Goal: Task Accomplishment & Management: Manage account settings

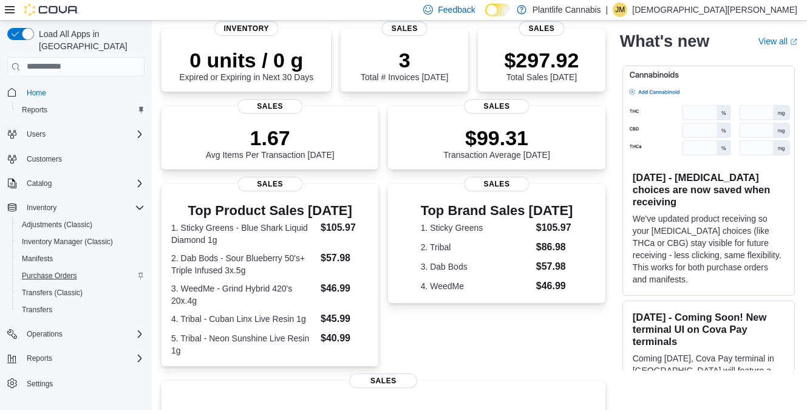
scroll to position [92, 0]
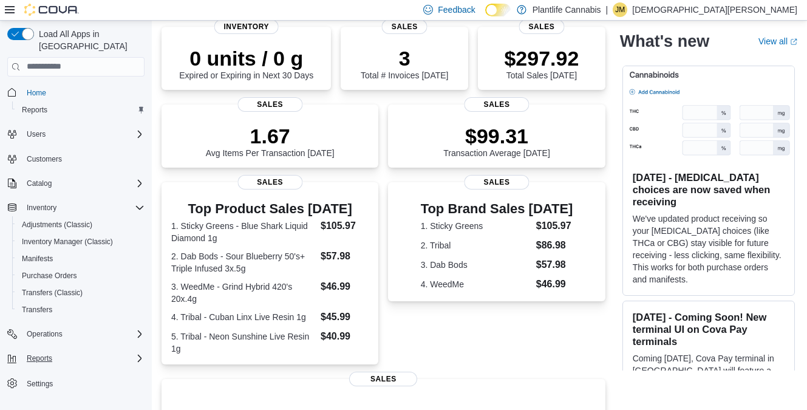
click at [41, 352] on span "Reports" at bounding box center [40, 358] width 26 height 15
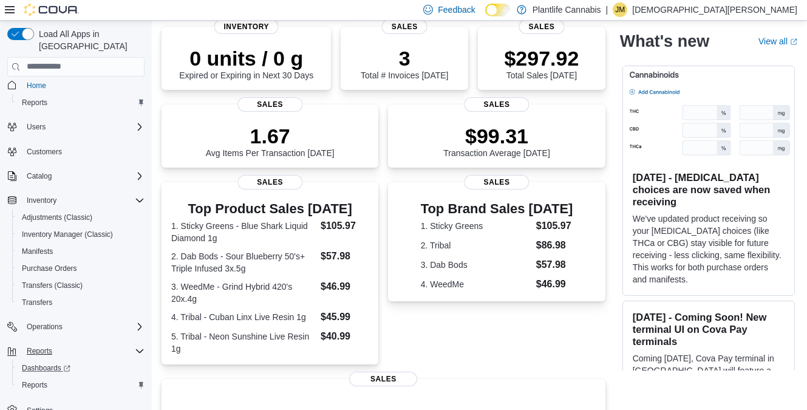
scroll to position [0, 0]
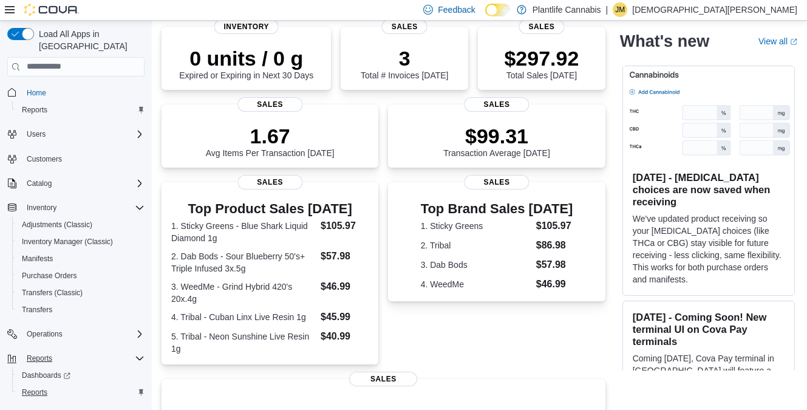
click at [42, 388] on span "Reports" at bounding box center [35, 393] width 26 height 10
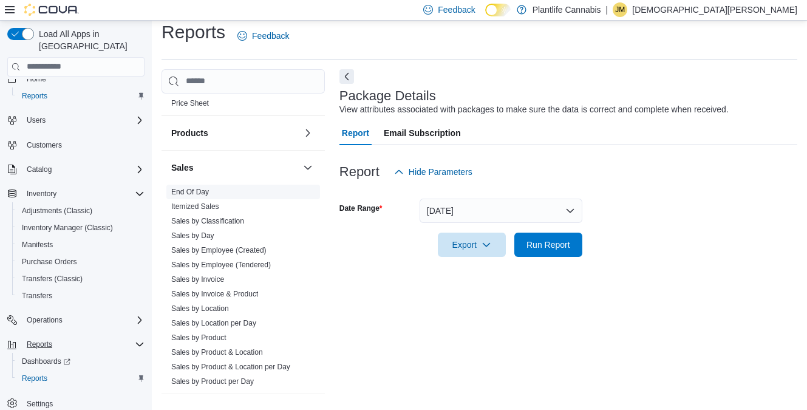
scroll to position [458, 0]
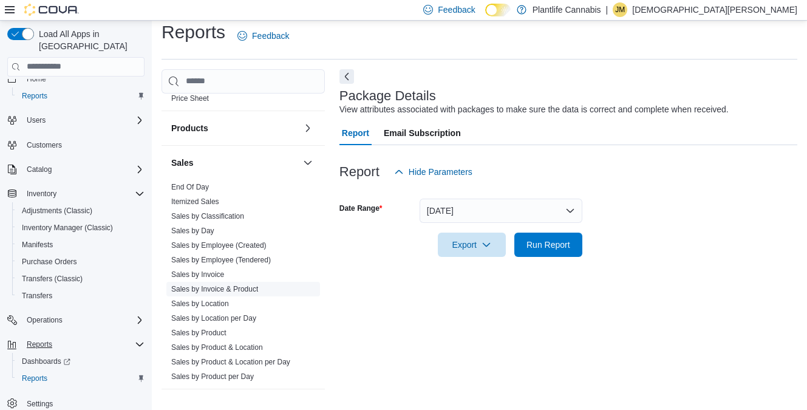
click at [251, 287] on link "Sales by Invoice & Product" at bounding box center [214, 289] width 87 height 9
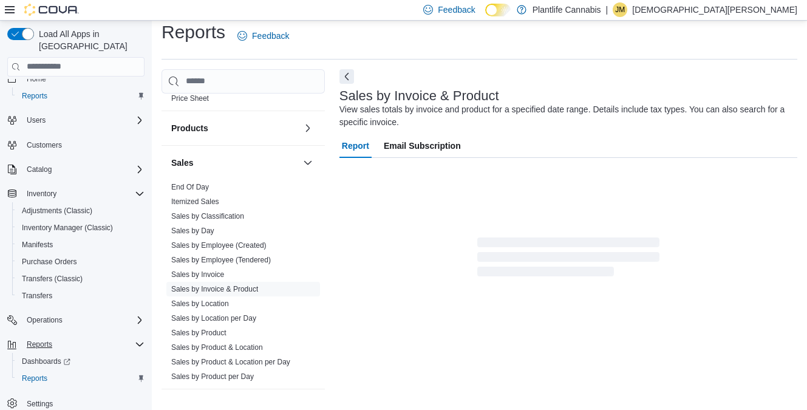
scroll to position [40, 0]
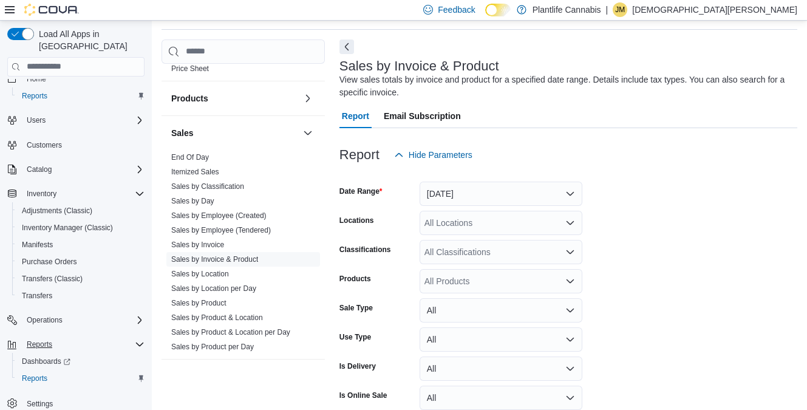
click at [430, 189] on button "Yesterday" at bounding box center [501, 194] width 163 height 24
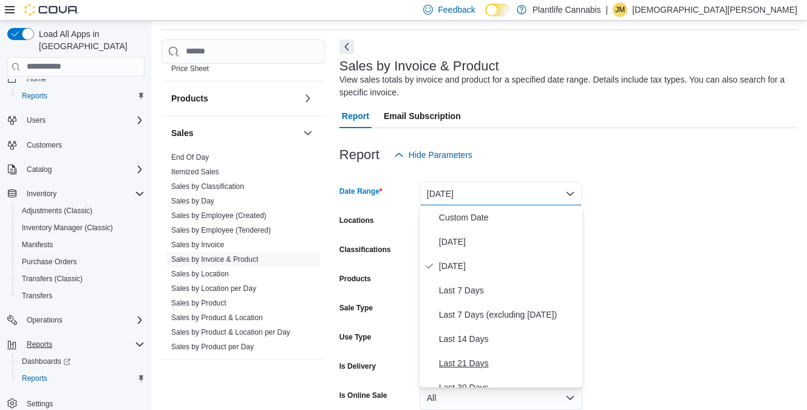
scroll to position [3, 0]
click at [474, 362] on span "Last 21 Days" at bounding box center [508, 360] width 139 height 15
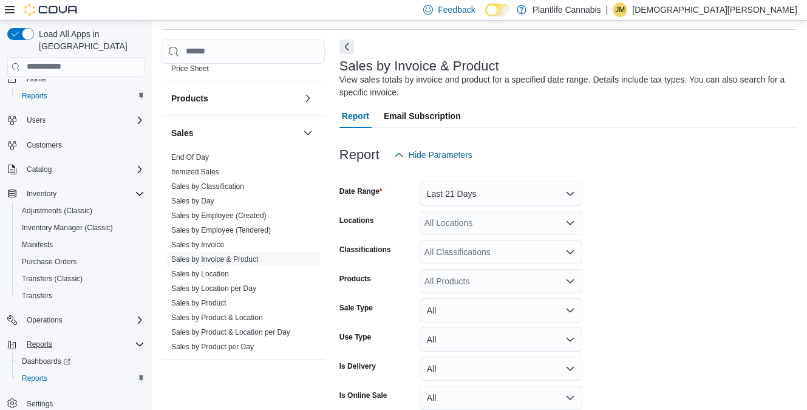
click at [531, 199] on button "Last 21 Days" at bounding box center [501, 194] width 163 height 24
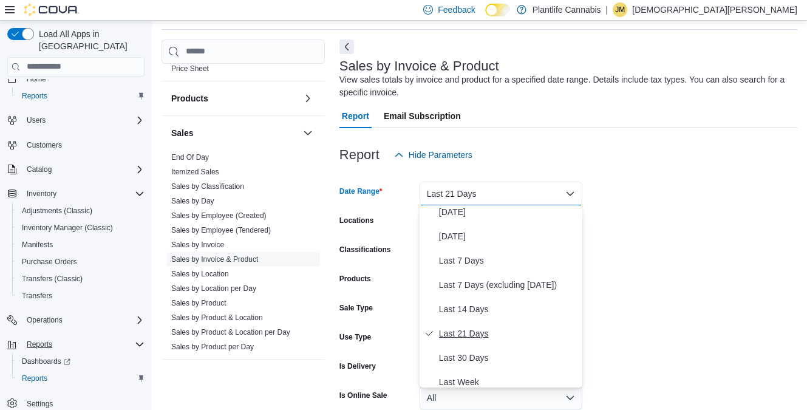
scroll to position [30, 0]
click at [486, 357] on span "Last 30 Days" at bounding box center [508, 357] width 139 height 15
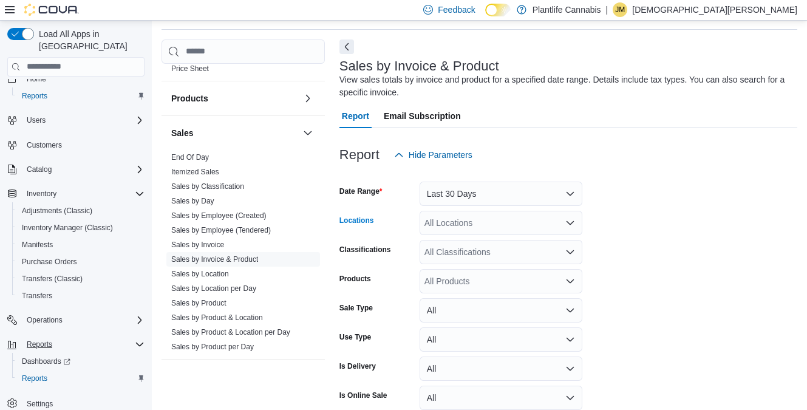
click at [506, 225] on div "All Locations" at bounding box center [501, 223] width 163 height 24
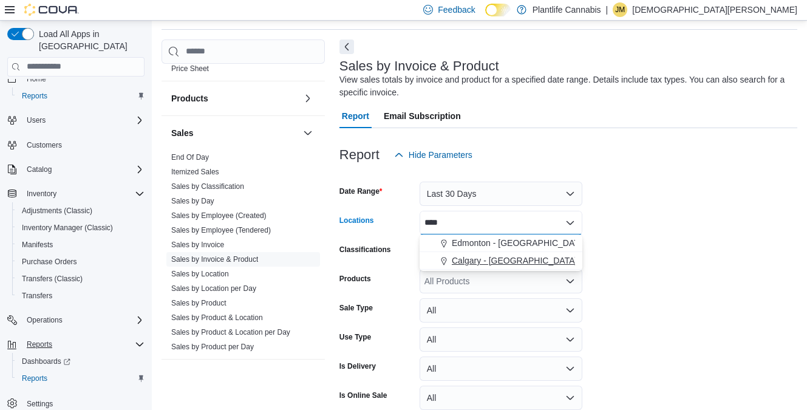
type input "****"
click at [518, 256] on span "Calgary - Harvest Hills" at bounding box center [514, 261] width 125 height 12
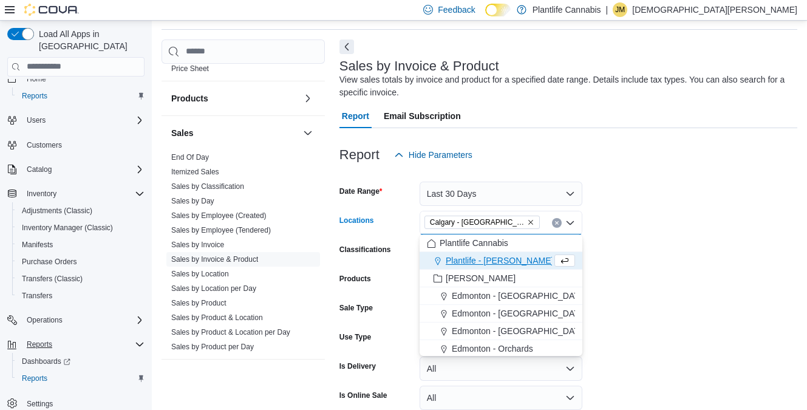
click at [625, 225] on form "Date Range Last 30 Days Locations Calgary - Harvest Hills Combo box. Selected. …" at bounding box center [569, 320] width 458 height 306
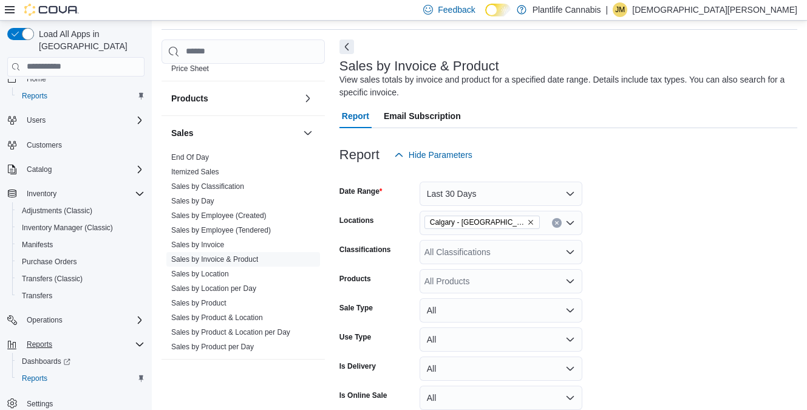
click at [518, 279] on div "All Products" at bounding box center [501, 281] width 163 height 24
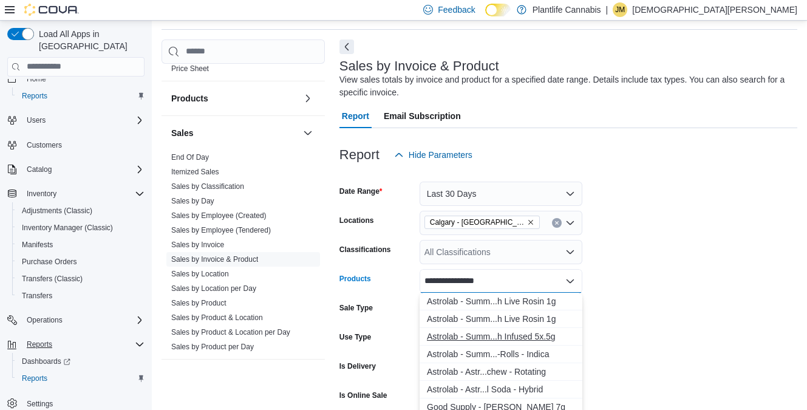
type input "**********"
click at [515, 332] on div "Astrolab - Summ...h Infused 5x.5g" at bounding box center [501, 337] width 148 height 12
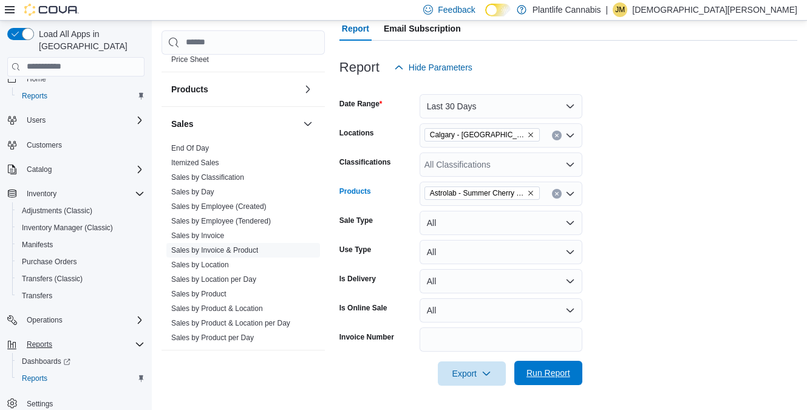
scroll to position [127, 0]
click at [554, 374] on span "Run Report" at bounding box center [549, 374] width 44 height 12
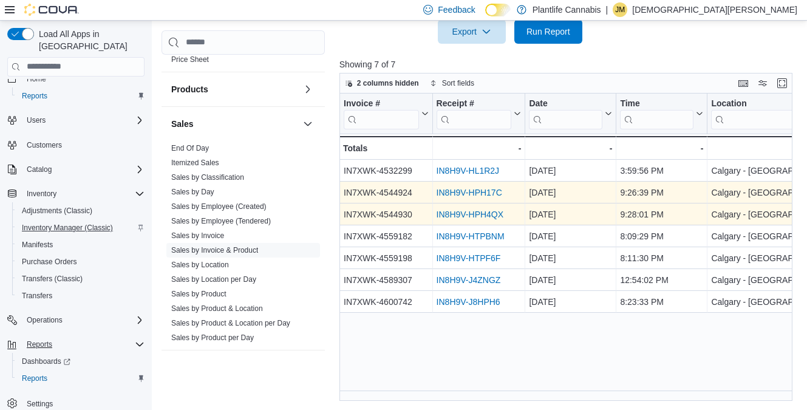
click at [77, 223] on span "Inventory Manager (Classic)" at bounding box center [67, 228] width 91 height 10
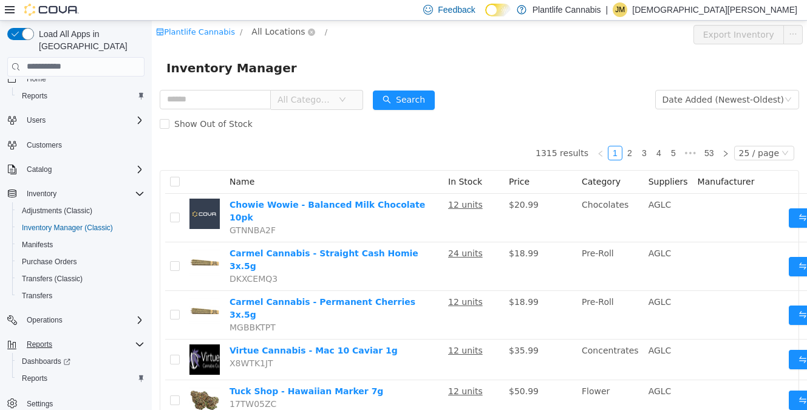
click at [266, 27] on span "All Locations" at bounding box center [278, 30] width 53 height 13
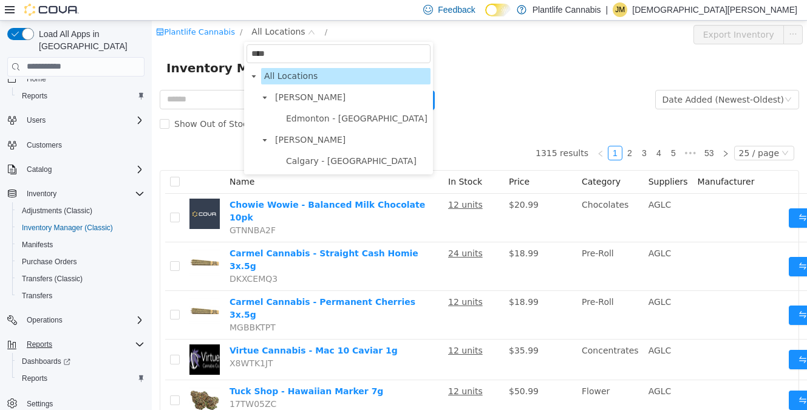
type input "****"
click at [365, 169] on div "**** harv All Locations Ashton Edmonton - Harvest Pointe Thomas Calgary - Harve…" at bounding box center [338, 107] width 189 height 132
click at [365, 163] on span "Calgary - Harvest Hills" at bounding box center [351, 161] width 131 height 10
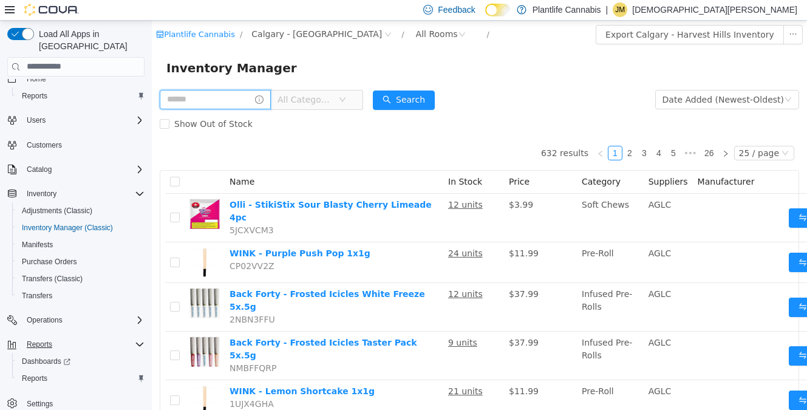
click at [246, 97] on input "text" at bounding box center [215, 98] width 111 height 19
type input "****"
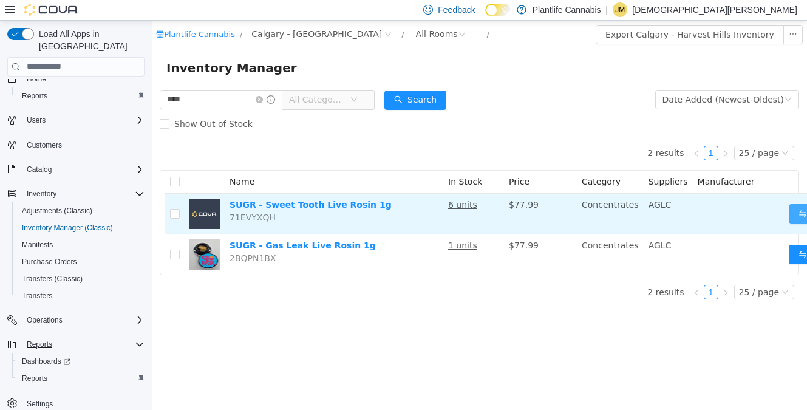
click at [789, 212] on button "Move" at bounding box center [817, 213] width 56 height 19
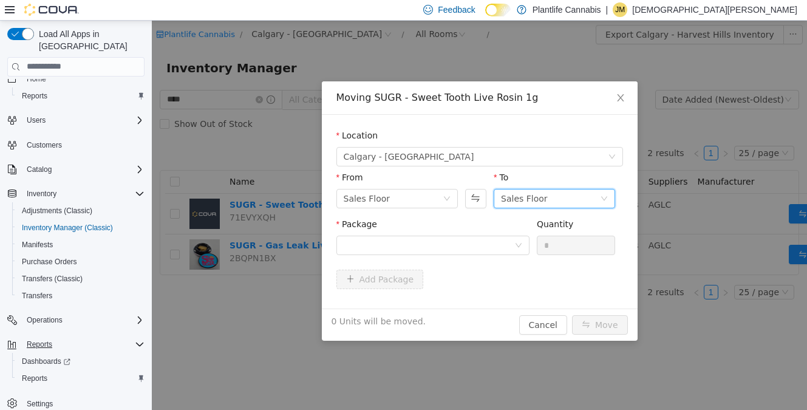
click at [538, 193] on div "Sales Floor" at bounding box center [524, 198] width 47 height 18
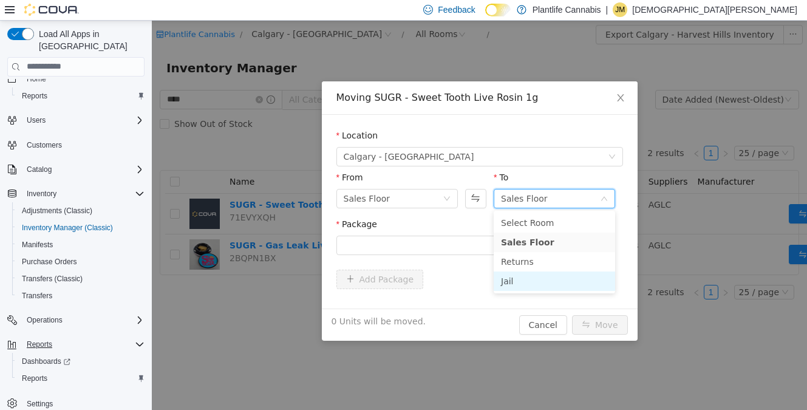
click at [533, 276] on li "Jail" at bounding box center [555, 280] width 122 height 19
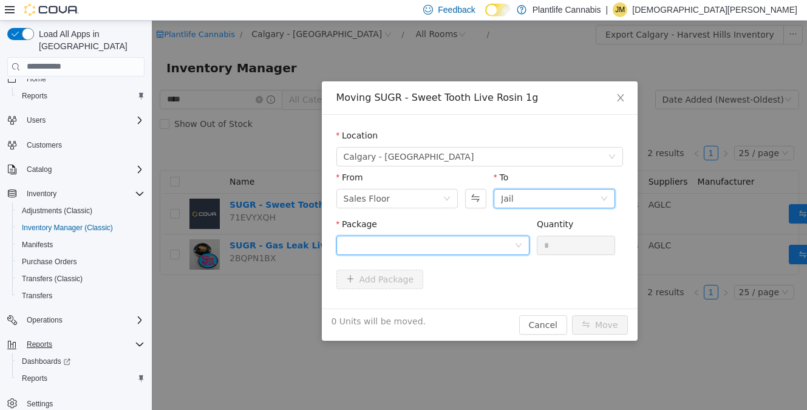
click at [480, 236] on div at bounding box center [429, 245] width 171 height 18
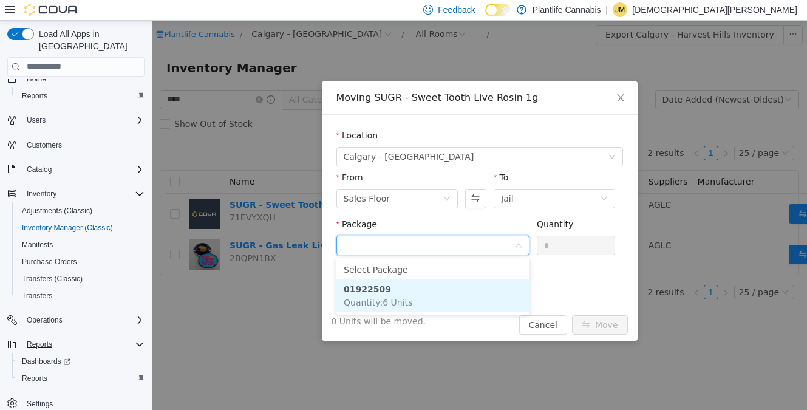
click at [475, 286] on li "01922509 Quantity : 6 Units" at bounding box center [433, 295] width 193 height 33
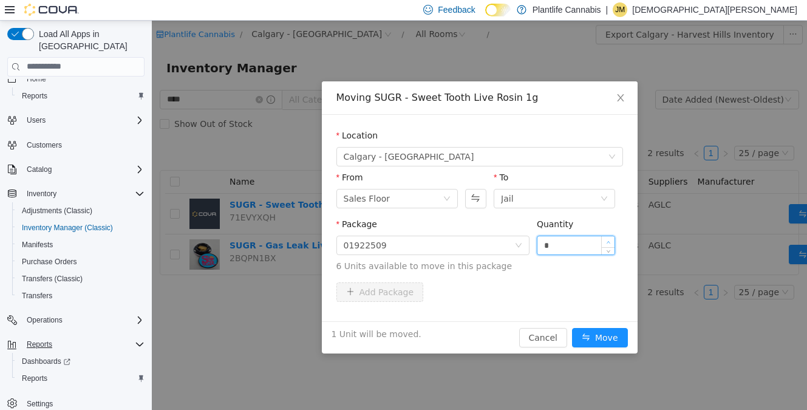
click at [611, 239] on span "Increase Value" at bounding box center [608, 241] width 13 height 11
type input "*"
click at [611, 239] on span "Increase Value" at bounding box center [608, 241] width 13 height 11
click at [601, 340] on button "Move" at bounding box center [600, 336] width 56 height 19
